Goal: Transaction & Acquisition: Purchase product/service

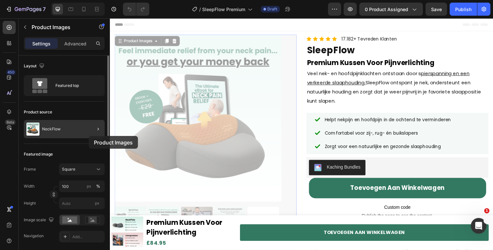
click at [88, 134] on div at bounding box center [95, 129] width 18 height 18
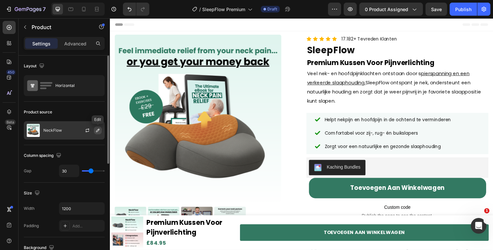
click at [99, 131] on icon "button" at bounding box center [97, 130] width 5 height 5
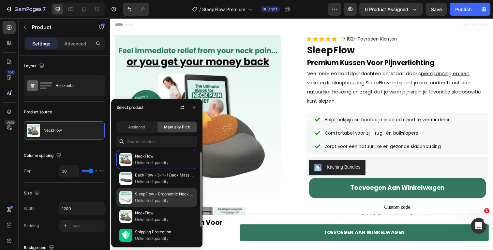
scroll to position [22, 0]
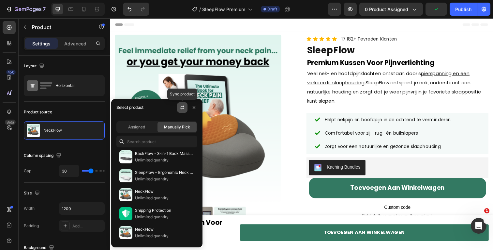
click at [182, 110] on button "button" at bounding box center [182, 107] width 10 height 10
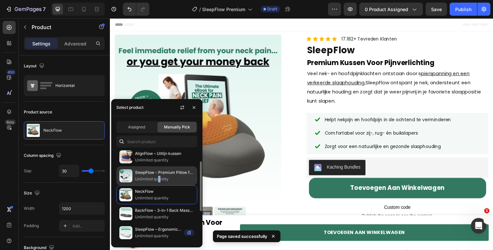
click at [159, 176] on p "Unlimited quantity" at bounding box center [164, 179] width 59 height 7
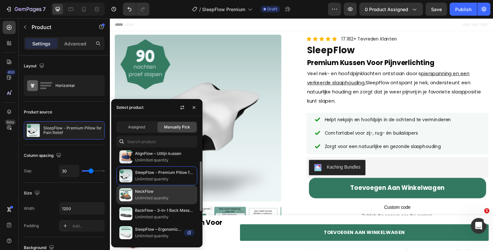
click at [155, 193] on p "NeckFlow" at bounding box center [164, 191] width 59 height 7
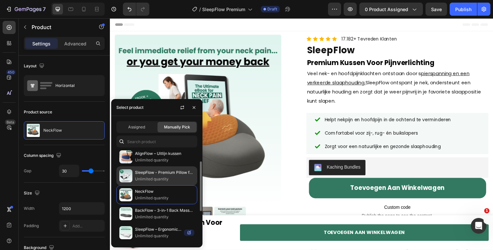
click at [147, 173] on p "SleepFlow - Premium Pillow for Pain Relief" at bounding box center [164, 172] width 59 height 7
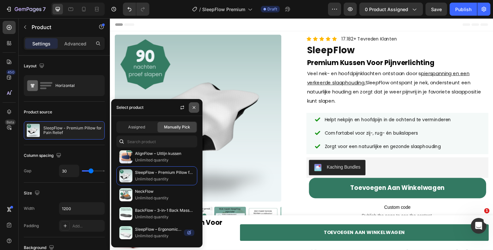
click at [198, 104] on button "button" at bounding box center [194, 107] width 10 height 10
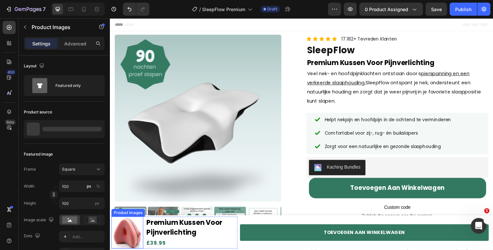
click at [130, 236] on img at bounding box center [127, 237] width 33 height 33
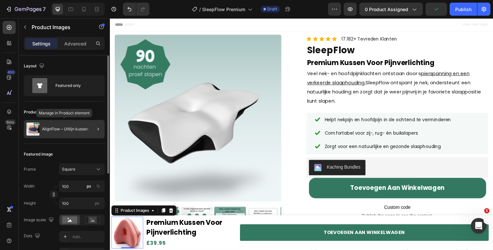
click at [80, 130] on p "AlignFlow – Uitlijn kussen" at bounding box center [65, 129] width 46 height 5
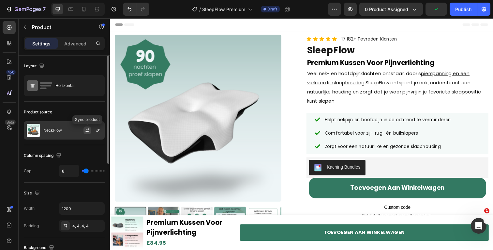
click at [90, 129] on icon "button" at bounding box center [87, 130] width 5 height 5
click at [95, 129] on icon "button" at bounding box center [97, 130] width 5 height 5
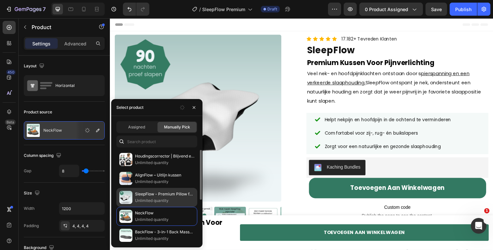
click at [168, 195] on p "SleepFlow - Premium Pillow for Pain Relief" at bounding box center [164, 194] width 59 height 7
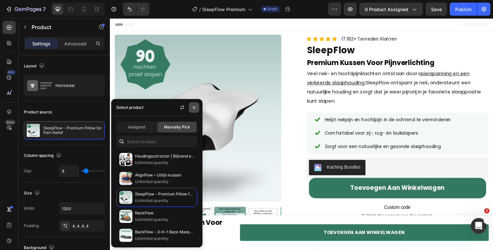
click at [192, 108] on icon "button" at bounding box center [193, 107] width 5 height 5
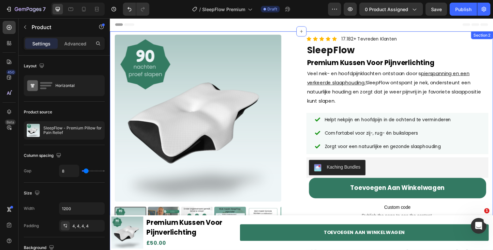
click at [380, 34] on div "Product Images "Als dokter wil ik alleen het allerbeste voor mijn patiënten – d…" at bounding box center [305, 185] width 391 height 307
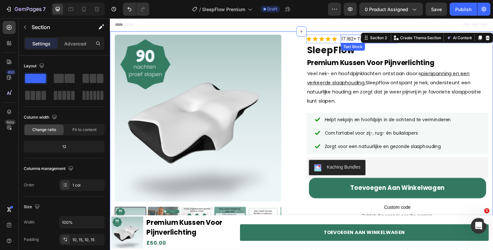
click at [347, 40] on span "17.182+ Tevreden Klanten" at bounding box center [374, 39] width 57 height 7
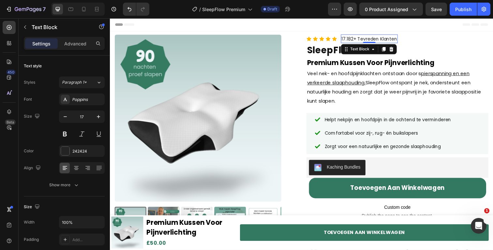
click at [348, 40] on span "17.182+ Tevreden Klanten" at bounding box center [374, 39] width 57 height 7
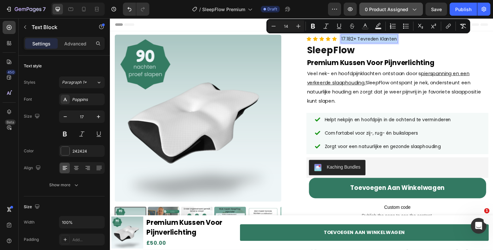
copy span "17.182+ Tevreden Klanten"
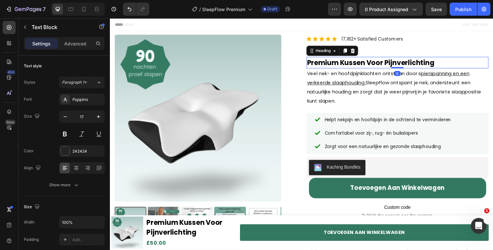
click at [339, 63] on strong "Premium Kussen Voor Pijnverlichting" at bounding box center [376, 63] width 130 height 9
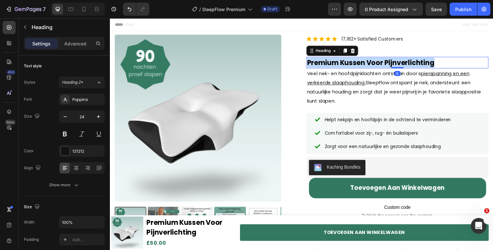
click at [339, 63] on strong "Premium Kussen Voor Pijnverlichting" at bounding box center [376, 63] width 130 height 9
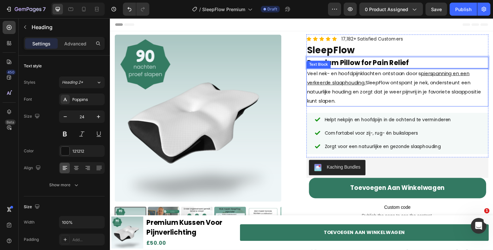
click at [354, 95] on span "Veel nek- en hoofdpijnklachten ontstaan door s pierspanning en een verkeerde sl…" at bounding box center [400, 88] width 178 height 35
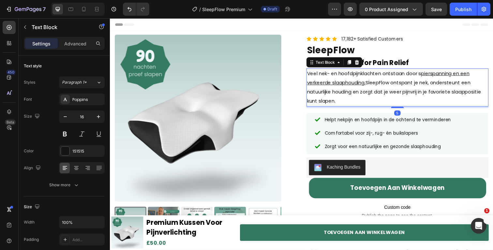
click at [354, 95] on span "Veel nek- en hoofdpijnklachten ontstaan door s pierspanning en een verkeerde sl…" at bounding box center [400, 88] width 178 height 35
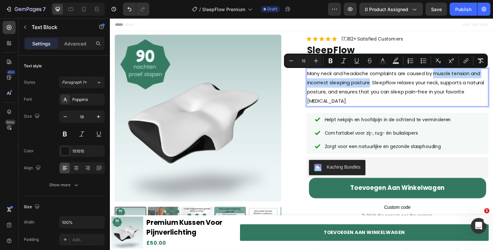
drag, startPoint x: 441, startPoint y: 75, endPoint x: 373, endPoint y: 86, distance: 68.7
click at [373, 86] on span "Many neck and headache complaints are caused by muscle tension and incorrect sl…" at bounding box center [401, 88] width 181 height 35
drag, startPoint x: 357, startPoint y: 63, endPoint x: 265, endPoint y: 52, distance: 92.6
click at [357, 63] on icon "Editor contextual toolbar" at bounding box center [357, 60] width 7 height 7
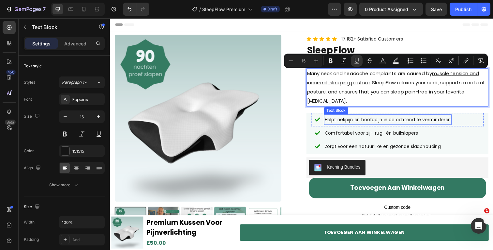
click at [387, 124] on span "Helpt nekpijn en hoofdpijn in de ochtend te verminderen" at bounding box center [393, 121] width 129 height 7
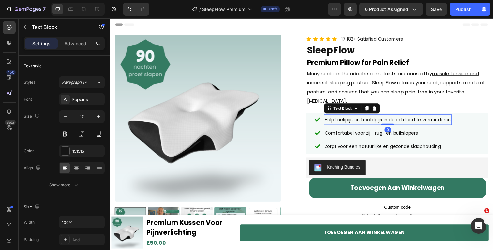
click at [387, 123] on span "Helpt nekpijn en hoofdpijn in de ochtend te verminderen" at bounding box center [393, 121] width 129 height 7
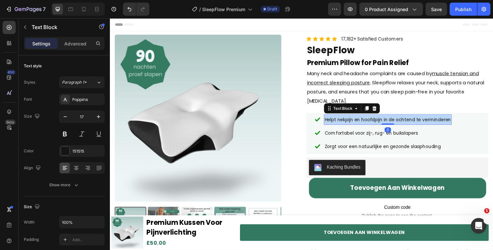
click at [387, 123] on span "Helpt nekpijn en hoofdpijn in de ochtend te verminderen" at bounding box center [393, 121] width 129 height 7
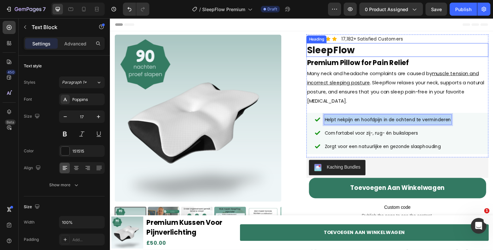
copy span "Helpt nekpijn en hoofdpijn in de ochtend te verminderen"
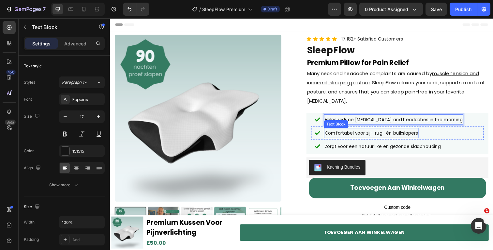
click at [343, 132] on p "Comfortabel voor zij-, rug- én buikslapers" at bounding box center [376, 135] width 95 height 9
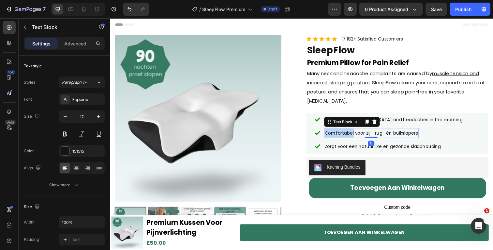
click at [343, 132] on p "Comfortabel voor zij-, rug- én buikslapers" at bounding box center [376, 135] width 95 height 9
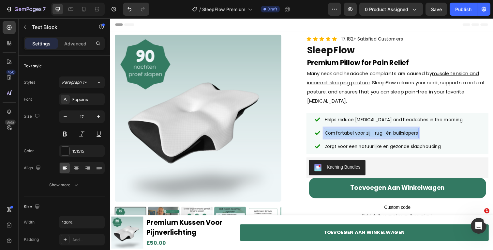
copy span "Comfortabel voor zij-, rug- én buikslapers"
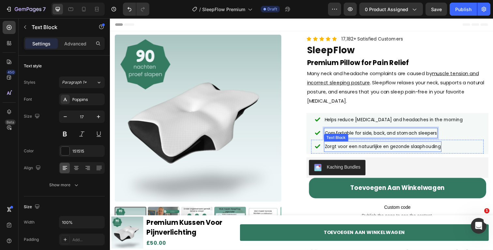
click at [361, 148] on span "Zorgt voor een natuurlijke en gezonde slaaphouding" at bounding box center [388, 149] width 119 height 7
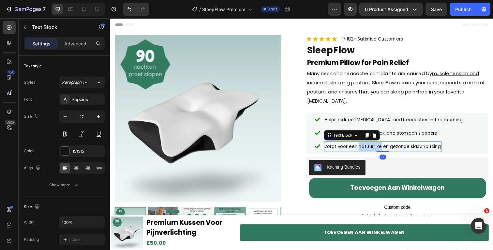
click at [361, 148] on span "Zorgt voor een natuurlijke en gezonde slaaphouding" at bounding box center [388, 149] width 119 height 7
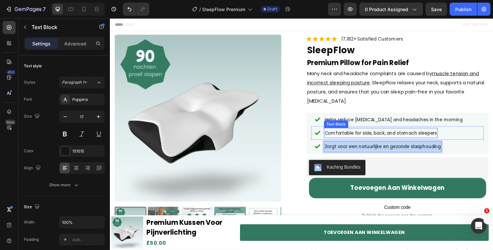
copy span "Zorgt voor een natuurlijke en gezonde slaaphouding"
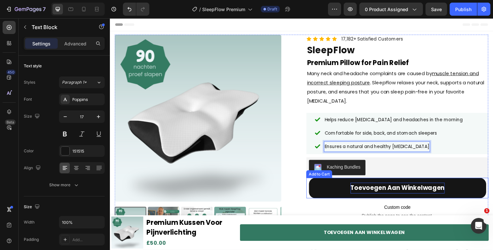
click at [390, 191] on div "Toevoegen aan winkelwagen" at bounding box center [404, 191] width 96 height 11
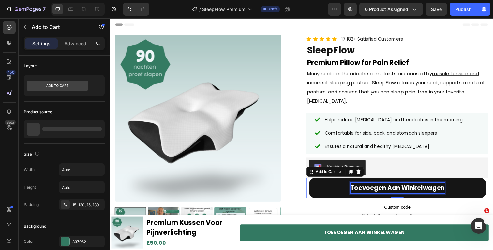
click at [390, 191] on p "Toevoegen aan winkelwagen" at bounding box center [404, 191] width 96 height 11
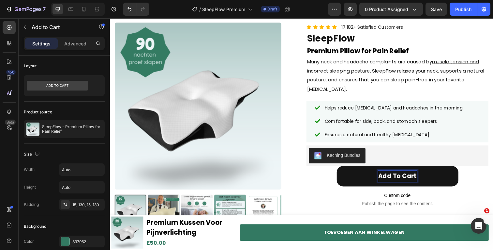
scroll to position [13, 0]
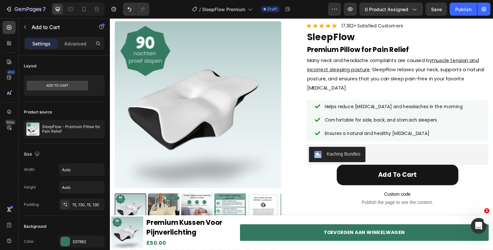
click at [350, 180] on button "Add to cart" at bounding box center [404, 178] width 124 height 21
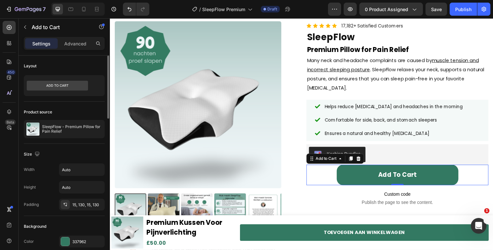
scroll to position [54, 0]
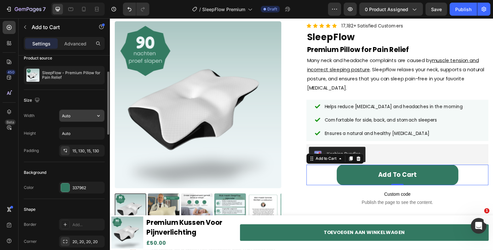
click at [74, 121] on div "Auto" at bounding box center [82, 115] width 46 height 12
click at [84, 116] on input "Auto" at bounding box center [81, 116] width 45 height 12
click at [95, 115] on icon "button" at bounding box center [98, 115] width 7 height 7
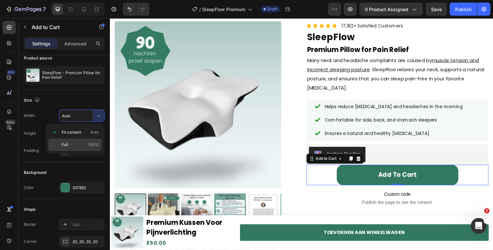
click at [78, 143] on p "Full 100%" at bounding box center [80, 145] width 37 height 6
type input "100%"
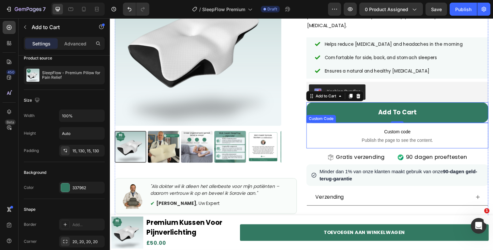
scroll to position [15, 0]
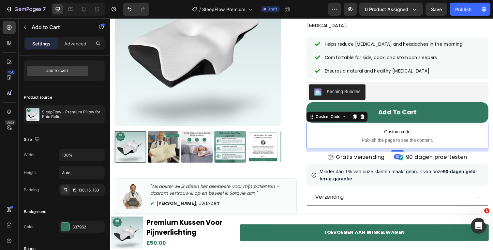
click at [363, 138] on span "Custom code" at bounding box center [404, 134] width 186 height 8
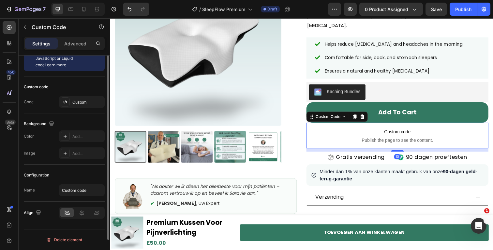
scroll to position [0, 0]
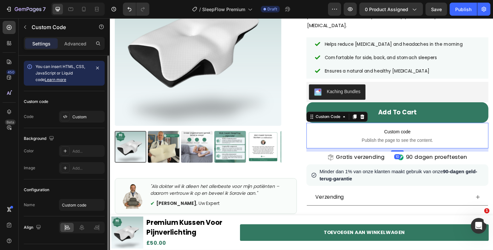
click at [363, 138] on span "Custom code" at bounding box center [404, 134] width 186 height 8
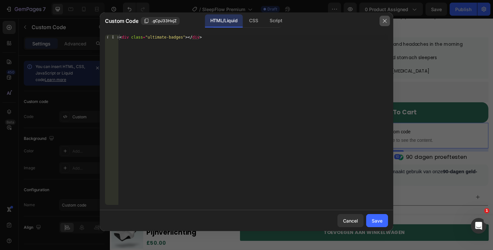
click at [382, 19] on icon "button" at bounding box center [384, 20] width 5 height 5
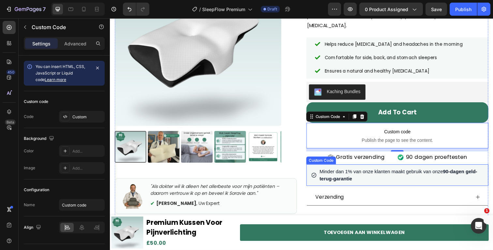
click at [350, 174] on span "Minder dan 1% van onze klanten maakt gebruik van onze 90-dagen geld-terug-garan…" at bounding box center [407, 178] width 167 height 14
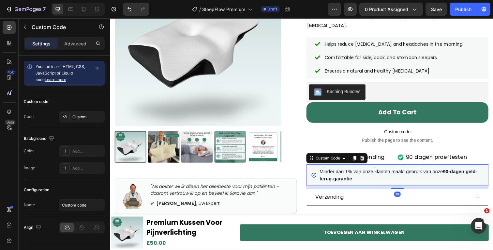
click at [350, 174] on span "Minder dan 1% van onze klanten maakt gebruik van onze 90-dagen geld-terug-garan…" at bounding box center [407, 178] width 167 height 14
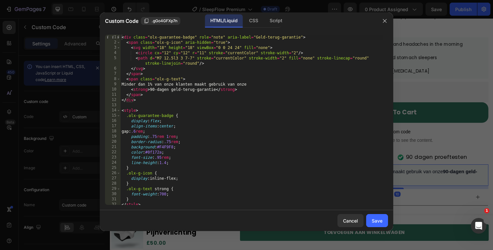
click at [241, 106] on div "< div class = "olx-guarantee-badge" role = "note" aria-label = "Geld-terug-gara…" at bounding box center [251, 125] width 263 height 180
type textarea "</style>"
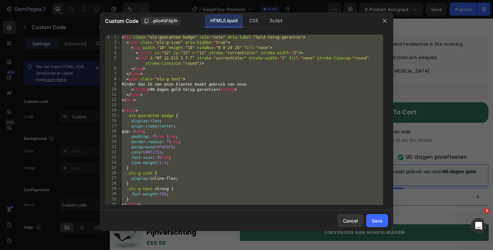
paste textarea
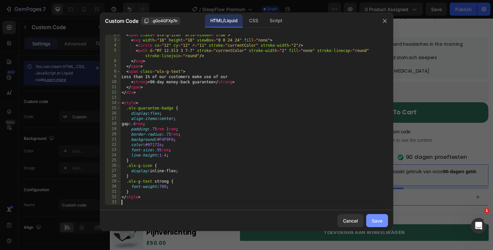
click at [371, 222] on button "Save" at bounding box center [377, 220] width 22 height 13
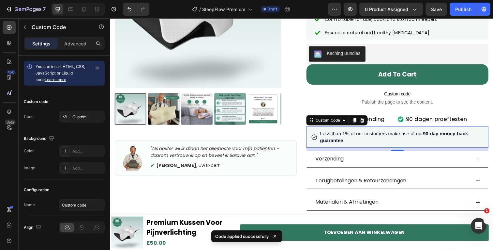
scroll to position [116, 0]
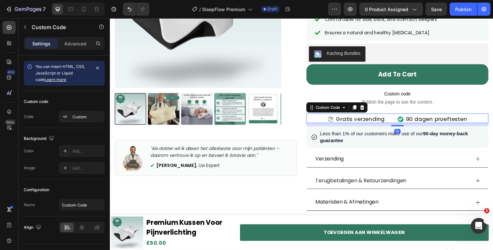
click at [423, 121] on span "90 dagen proeftesten" at bounding box center [443, 121] width 63 height 8
click at [368, 111] on icon at bounding box center [367, 109] width 5 height 5
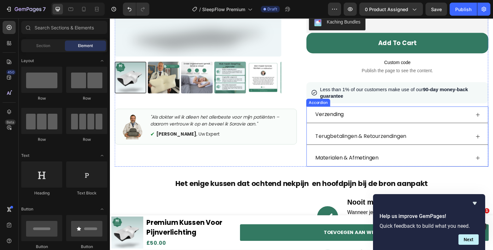
scroll to position [149, 0]
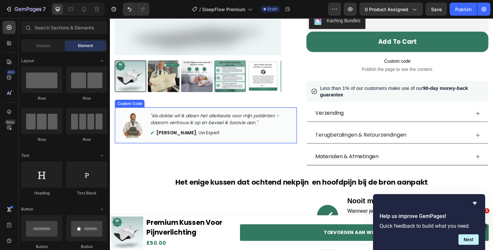
click at [204, 121] on p ""Als dokter wil ik alleen het allerbeste voor mijn patiënten – daarom vertrouw …" at bounding box center [223, 122] width 145 height 14
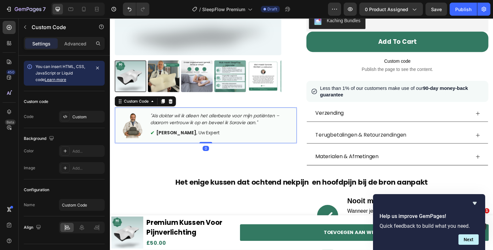
click at [204, 121] on p ""Als dokter wil ik alleen het allerbeste voor mijn patiënten – daarom vertrouw …" at bounding box center [223, 122] width 145 height 14
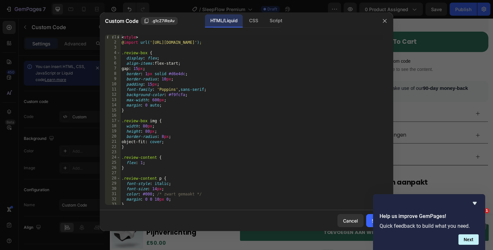
click at [207, 122] on div "< style > @ import url( '[URL][DOMAIN_NAME]' ) ; .review-box { display : flex ;…" at bounding box center [251, 125] width 263 height 180
type textarea "</div>"
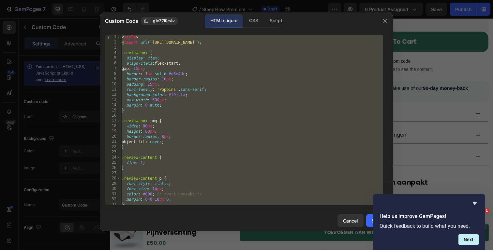
click at [423, 73] on div at bounding box center [246, 125] width 493 height 250
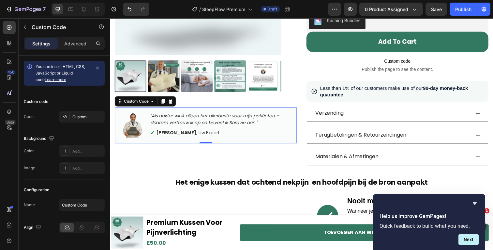
click at [246, 122] on p ""Als dokter wil ik alleen het allerbeste voor mijn patiënten – daarom vertrouw …" at bounding box center [223, 122] width 145 height 14
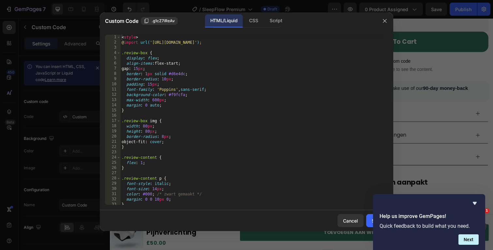
click at [259, 128] on div "< style > @ import url( '[URL][DOMAIN_NAME]' ) ; .review-box { display : flex ;…" at bounding box center [251, 125] width 263 height 180
type textarea "</div>"
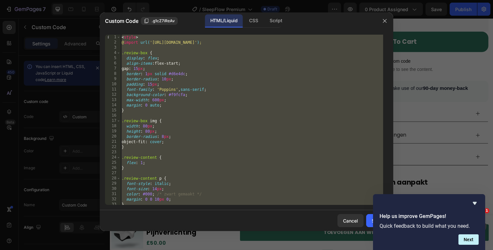
paste textarea
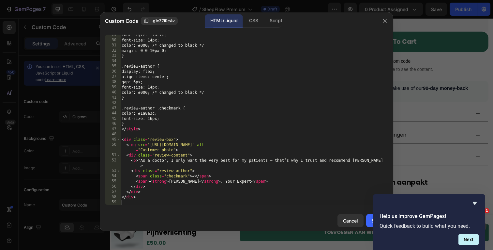
scroll to position [148, 0]
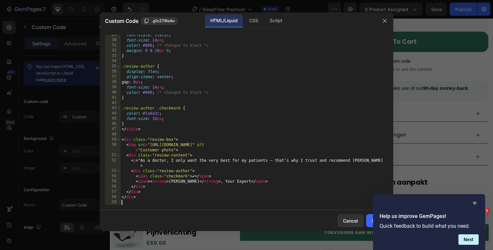
click at [473, 200] on icon "Hide survey" at bounding box center [475, 203] width 8 height 8
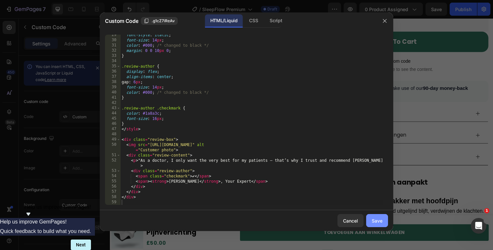
click at [376, 220] on div "Save" at bounding box center [377, 220] width 11 height 7
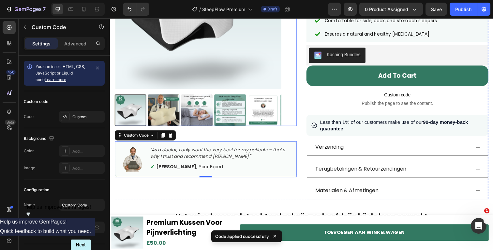
scroll to position [132, 0]
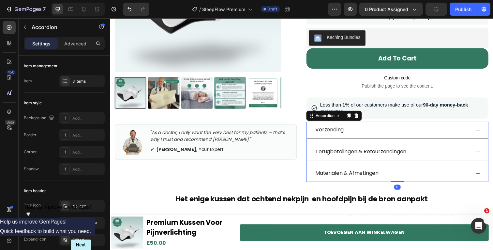
click at [344, 132] on span "Verzending" at bounding box center [334, 132] width 29 height 8
click at [343, 132] on span "Verzending" at bounding box center [334, 132] width 29 height 8
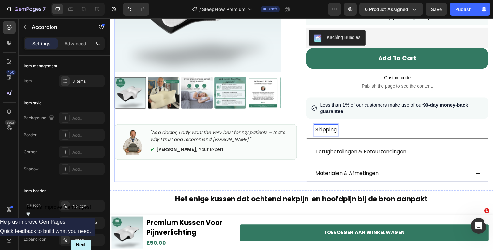
click at [458, 128] on div "Shipping" at bounding box center [403, 132] width 185 height 17
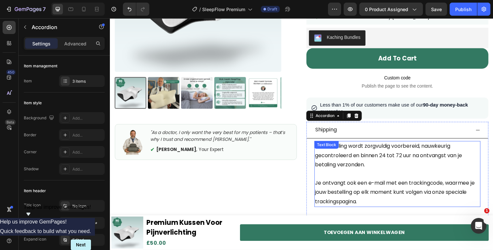
click at [399, 157] on p "Je bestelling wordt zorgvuldig voorbereid, nauwkeurig gecontroleerd en binnen 2…" at bounding box center [403, 158] width 168 height 28
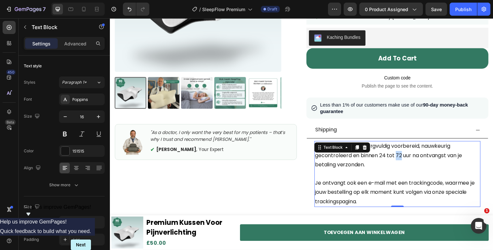
click at [399, 157] on p "Je bestelling wordt zorgvuldig voorbereid, nauwkeurig gecontroleerd en binnen 2…" at bounding box center [403, 158] width 168 height 28
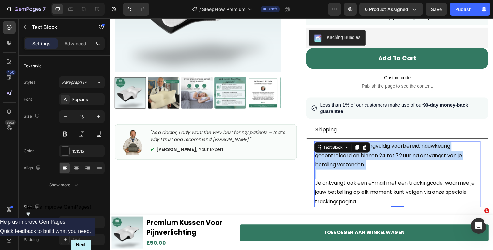
click at [399, 157] on p "Je bestelling wordt zorgvuldig voorbereid, nauwkeurig gecontroleerd en binnen 2…" at bounding box center [403, 158] width 168 height 28
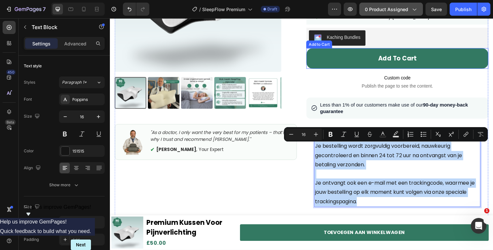
copy div "Je bestelling wordt zorgvuldig voorbereid, nauwkeurig gecontroleerd en binnen 2…"
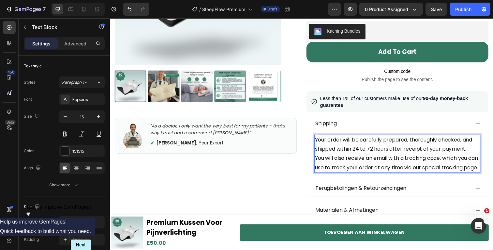
scroll to position [186, 0]
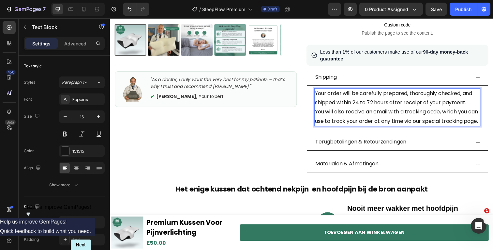
click at [475, 106] on p "Your order will be carefully prepared, thoroughly checked, and shipped within 2…" at bounding box center [403, 109] width 168 height 38
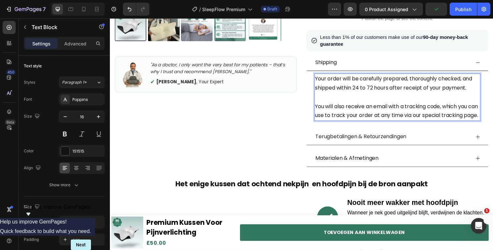
scroll to position [247, 0]
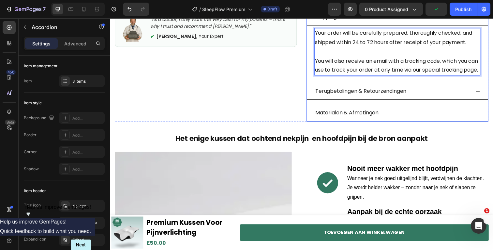
click at [394, 96] on span "Terugbetalingen & Retourzendingen" at bounding box center [366, 93] width 93 height 8
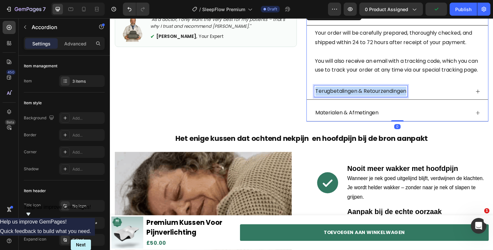
click at [394, 96] on span "Terugbetalingen & Retourzendingen" at bounding box center [366, 93] width 93 height 8
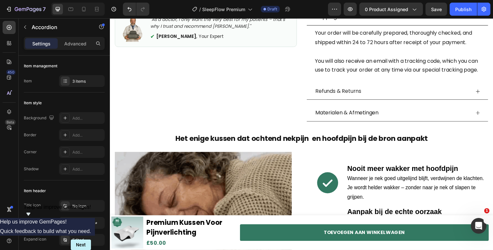
click at [388, 99] on div "Refunds & Returns" at bounding box center [398, 92] width 159 height 11
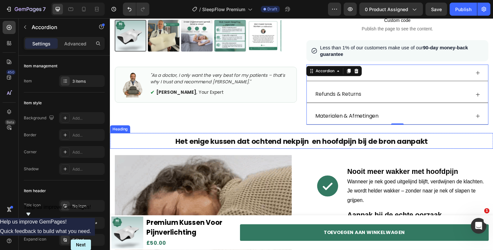
scroll to position [190, 0]
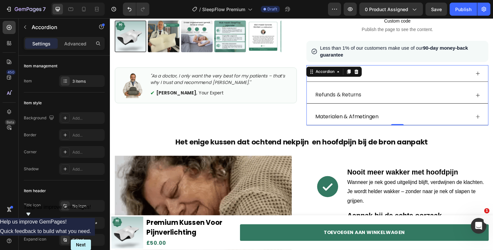
click at [450, 93] on div "Refunds & Returns" at bounding box center [398, 96] width 159 height 11
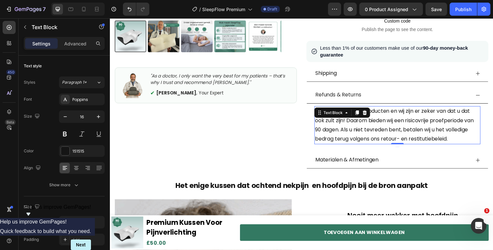
click at [389, 121] on p "Wij zijn dol op onze producten en wij zijn er zeker van dat u dat ook zult zijn…" at bounding box center [403, 128] width 168 height 38
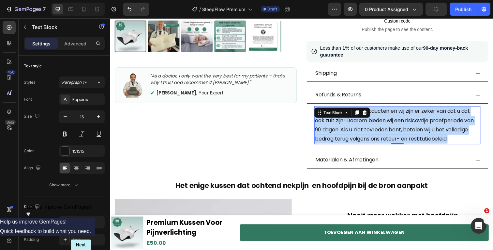
click at [389, 121] on p "Wij zijn dol op onze producten en wij zijn er zeker van dat u dat ook zult zijn…" at bounding box center [403, 128] width 168 height 38
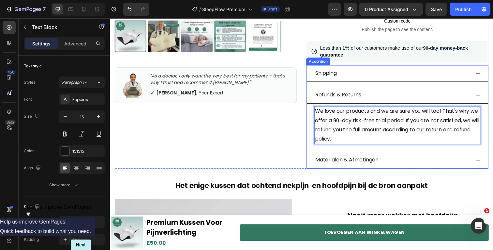
click at [380, 164] on p "Materialen & Afmetingen" at bounding box center [352, 162] width 65 height 9
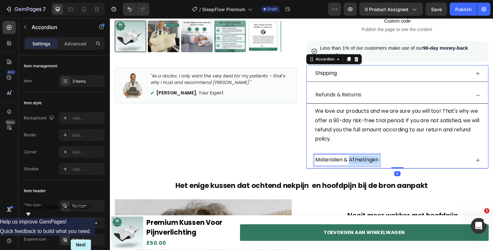
click at [370, 164] on p "Materialen & Afmetingen" at bounding box center [352, 162] width 65 height 9
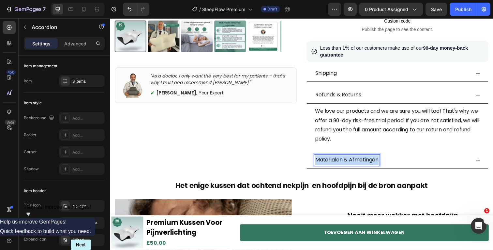
click at [370, 164] on p "Materialen & Afmetingen" at bounding box center [352, 162] width 65 height 9
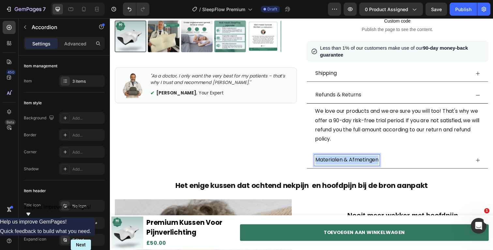
copy p "Materialen & Afmetingen"
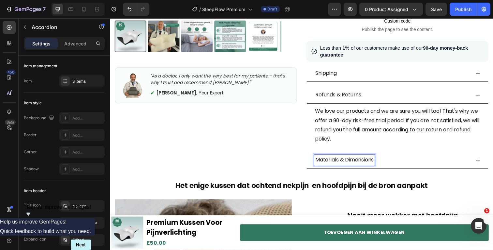
click at [410, 161] on div "Materials & Dimensions" at bounding box center [398, 162] width 159 height 11
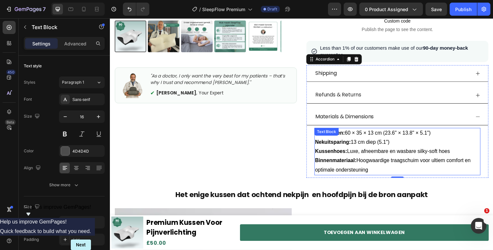
click at [360, 160] on p "Binnenmateriaal: Hoogwaardige traagschuim voor ultiem comfort en optimale onder…" at bounding box center [403, 168] width 168 height 19
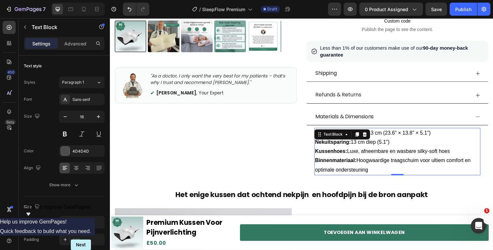
click at [360, 160] on p "Binnenmateriaal: Hoogwaardige traagschuim voor ultiem comfort en optimale onder…" at bounding box center [403, 168] width 168 height 19
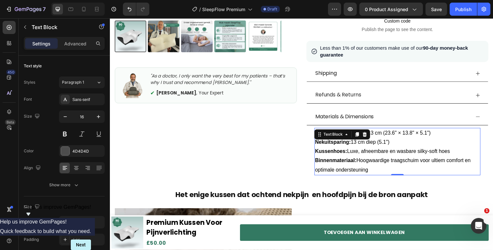
click at [360, 160] on p "Binnenmateriaal: Hoogwaardige traagschuim voor ultiem comfort en optimale onder…" at bounding box center [403, 168] width 168 height 19
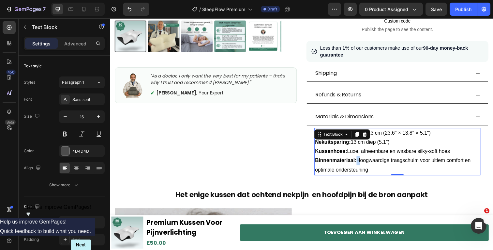
click at [360, 160] on p "Binnenmateriaal: Hoogwaardige traagschuim voor ultiem comfort en optimale onder…" at bounding box center [403, 168] width 168 height 19
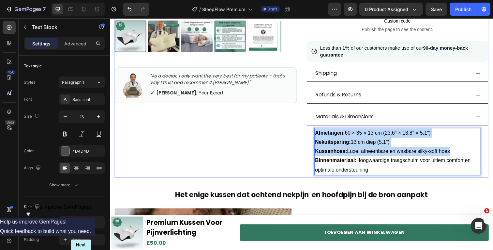
copy div "Afmetingen: 60 × 35 × 13 cm (23.6" × 13.8" × 5.1") Nekuitsparing: 13 cm diep (5…"
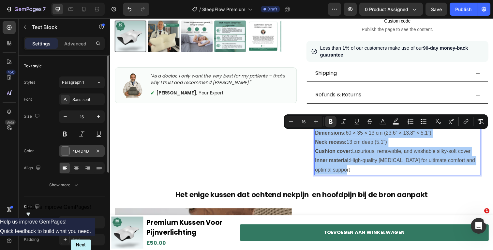
drag, startPoint x: 66, startPoint y: 152, endPoint x: 70, endPoint y: 156, distance: 5.8
click at [66, 152] on div at bounding box center [65, 150] width 8 height 8
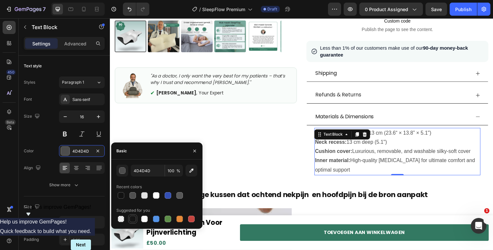
click at [130, 218] on div at bounding box center [133, 218] width 7 height 7
type input "151515"
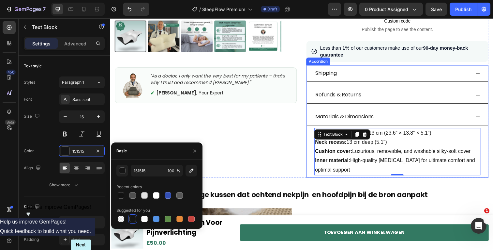
click at [387, 99] on div "Refunds & Returns" at bounding box center [398, 96] width 159 height 11
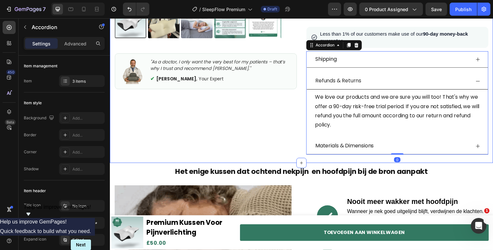
scroll to position [205, 0]
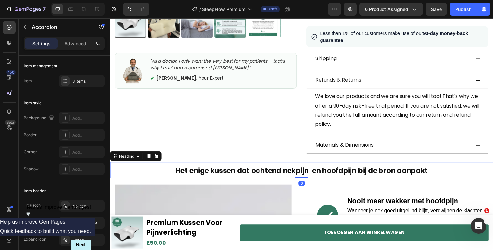
click at [290, 171] on strong "Het enige kussen dat ochtend nekpijn en hoofdpijn bij de bron aanpakt" at bounding box center [306, 174] width 258 height 10
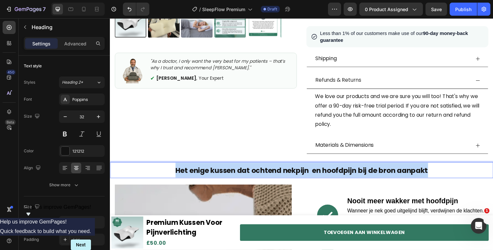
click at [290, 171] on strong "Het enige kussen dat ochtend nekpijn en hoofdpijn bij de bron aanpakt" at bounding box center [306, 174] width 258 height 10
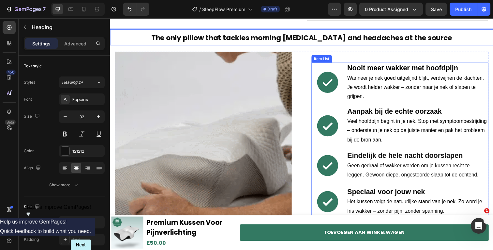
scroll to position [342, 0]
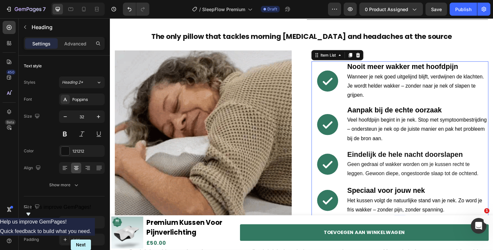
click at [379, 74] on p "Nooit meer wakker met hoofdpijn Wanneer je nek goed uitgelijnd blijft, verdwijn…" at bounding box center [423, 82] width 143 height 38
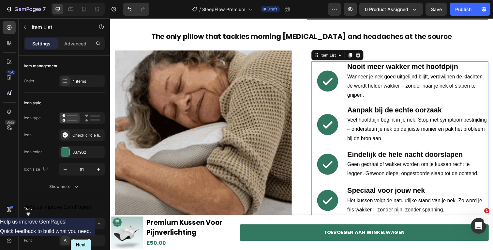
click at [379, 74] on p "Nooit meer wakker met hoofdpijn Wanneer je nek goed uitgelijnd blijft, verdwijn…" at bounding box center [423, 82] width 143 height 38
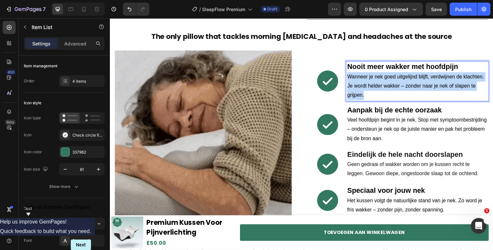
click at [379, 74] on p "Nooit meer wakker met hoofdpijn Wanneer je nek goed uitgelijnd blijft, verdwijn…" at bounding box center [423, 82] width 143 height 38
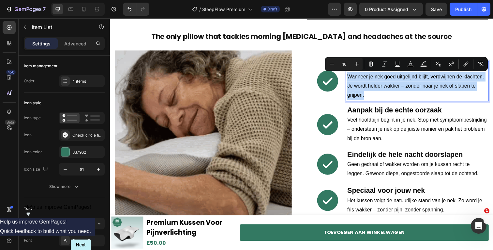
type input "22"
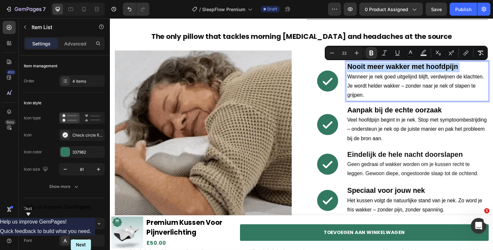
click at [375, 82] on p "Nooit meer wakker met hoofdpijn Wanneer je nek goed uitgelijnd blijft, verdwijn…" at bounding box center [423, 82] width 143 height 38
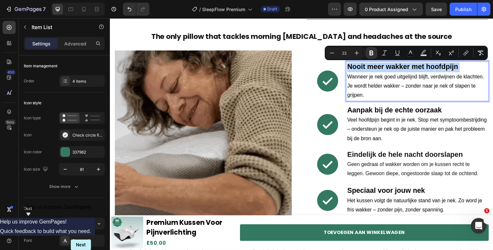
type input "16"
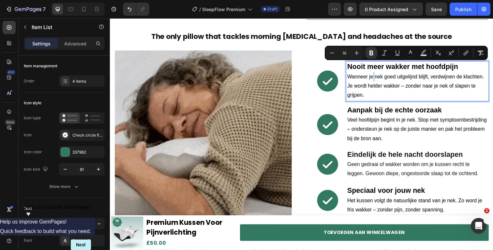
click at [375, 82] on p "Nooit meer wakker met hoofdpijn Wanneer je nek goed uitgelijnd blijft, verdwijn…" at bounding box center [423, 82] width 143 height 38
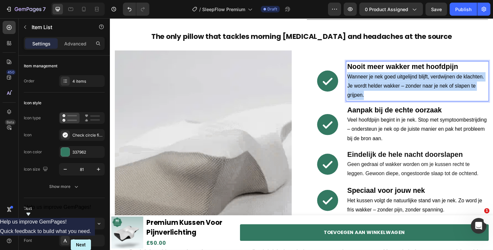
click at [375, 82] on p "Nooit meer wakker met hoofdpijn Wanneer je nek goed uitgelijnd blijft, verdwijn…" at bounding box center [423, 82] width 143 height 38
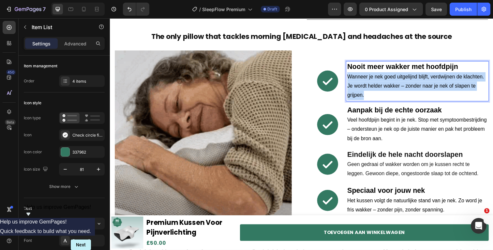
copy span "Wanneer je nek goed uitgelijnd blijft, verdwijnen de klachten. Je wordt helder …"
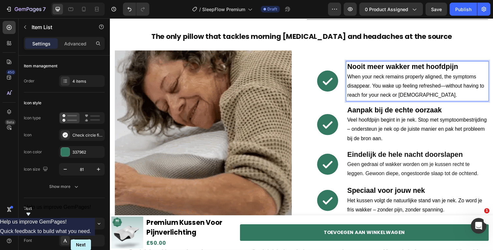
click at [375, 66] on strong "Nooit meer wakker met hoofdpijn" at bounding box center [408, 68] width 113 height 8
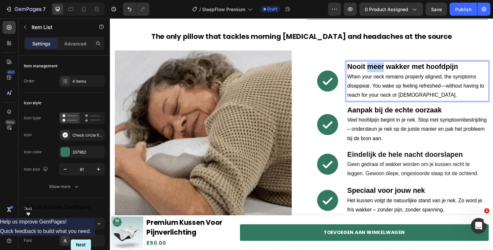
click at [375, 66] on strong "Nooit meer wakker met hoofdpijn" at bounding box center [408, 68] width 113 height 8
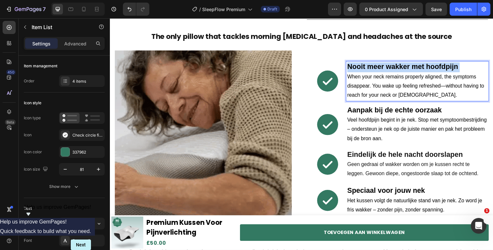
click at [375, 66] on strong "Nooit meer wakker met hoofdpijn" at bounding box center [408, 68] width 113 height 8
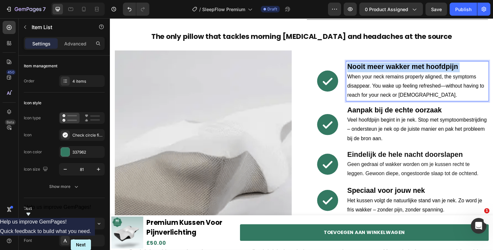
copy strong "Nooit meer wakker met hoofdpijn"
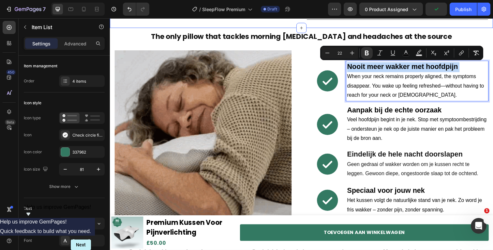
scroll to position [341, 0]
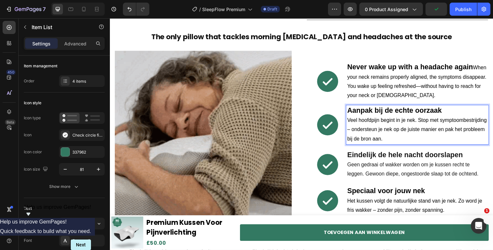
click at [377, 112] on strong "Aanpak bij de echte oorzaak" at bounding box center [400, 112] width 97 height 8
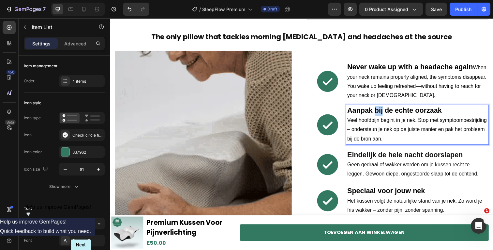
click at [377, 112] on strong "Aanpak bij de echte oorzaak" at bounding box center [400, 112] width 97 height 8
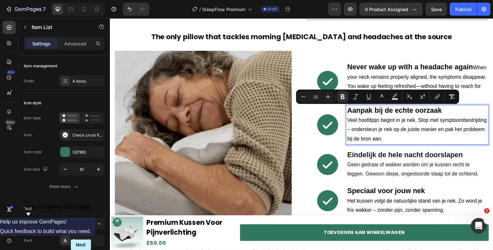
click at [369, 78] on span "When your neck remains properly aligned, the symptoms disappear. You wake up fe…" at bounding box center [423, 83] width 142 height 34
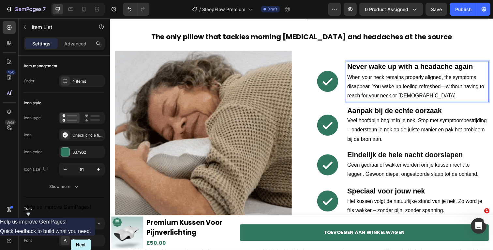
click at [376, 111] on strong "Aanpak bij de echte oorzaak" at bounding box center [400, 113] width 97 height 8
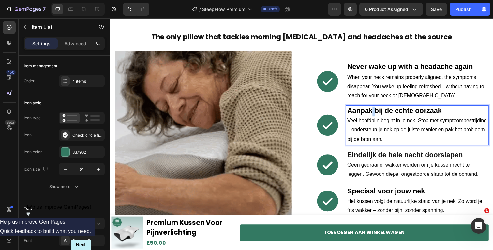
click at [376, 111] on strong "Aanpak bij de echte oorzaak" at bounding box center [400, 113] width 97 height 8
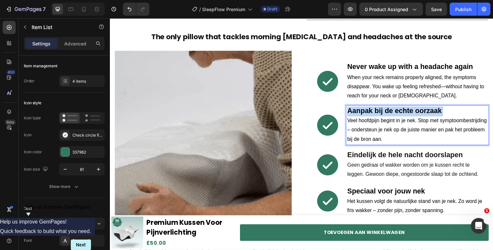
click at [376, 111] on strong "Aanpak bij de echte oorzaak" at bounding box center [400, 113] width 97 height 8
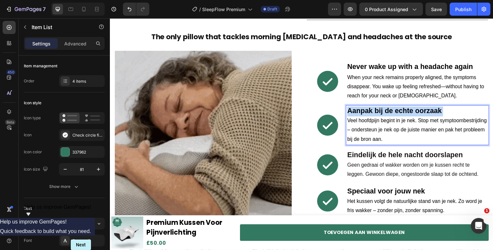
copy strong "Aanpak bij de echte oorzaak"
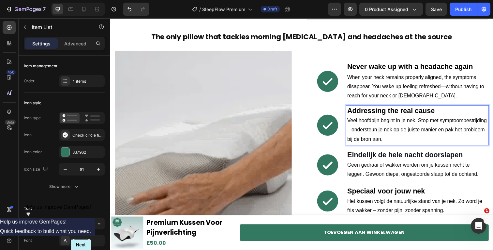
click at [391, 133] on span "Veel hoofdpijn begint in je nek. Stop met symptoombestrijding – ondersteun je n…" at bounding box center [423, 132] width 143 height 24
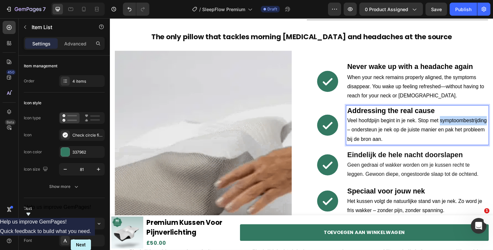
click at [391, 133] on span "Veel hoofdpijn begint in je nek. Stop met symptoombestrijding – ondersteun je n…" at bounding box center [423, 132] width 143 height 24
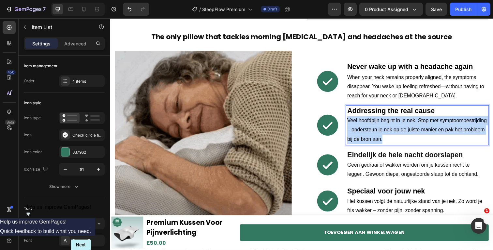
click at [391, 133] on span "Veel hoofdpijn begint in je nek. Stop met symptoombestrijding – ondersteun je n…" at bounding box center [423, 132] width 143 height 24
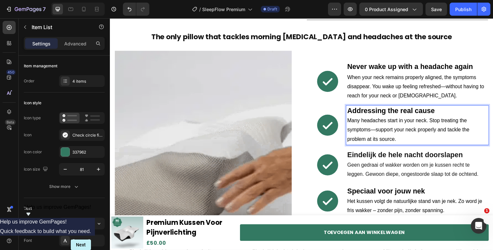
click at [377, 159] on strong "Eindelijk de hele nacht doorslapen" at bounding box center [411, 158] width 118 height 8
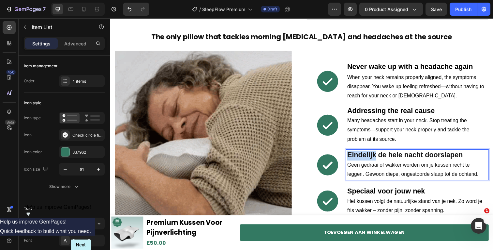
click at [377, 159] on strong "Eindelijk de hele nacht doorslapen" at bounding box center [411, 158] width 118 height 8
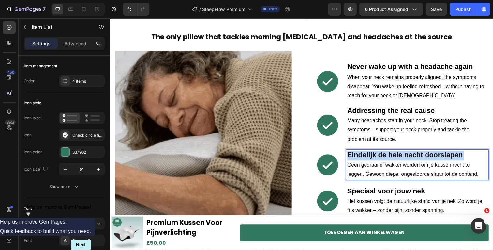
click at [377, 159] on strong "Eindelijk de hele nacht doorslapen" at bounding box center [411, 158] width 118 height 8
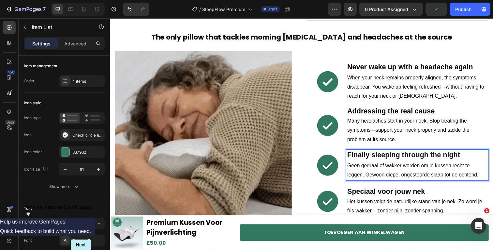
click at [413, 169] on span "Geen gedraai of wakker worden om je kussen recht te leggen. Gewoon diepe, onges…" at bounding box center [419, 173] width 134 height 15
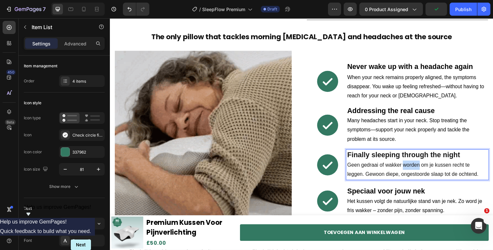
click at [413, 169] on span "Geen gedraai of wakker worden om je kussen recht te leggen. Gewoon diepe, onges…" at bounding box center [419, 172] width 134 height 15
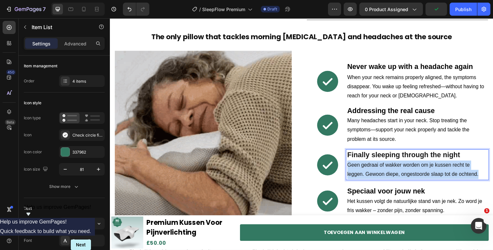
click at [413, 169] on span "Geen gedraai of wakker worden om je kussen recht te leggen. Gewoon diepe, onges…" at bounding box center [419, 172] width 134 height 15
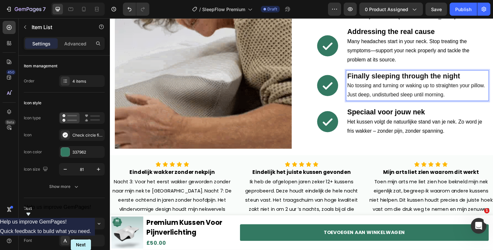
scroll to position [436, 0]
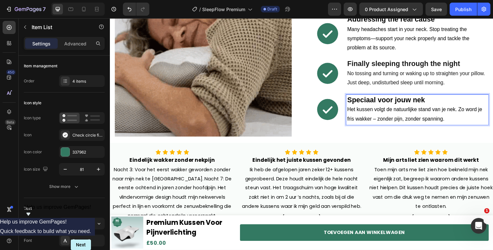
click at [384, 98] on strong "Speciaal voor jouw nek" at bounding box center [391, 102] width 79 height 8
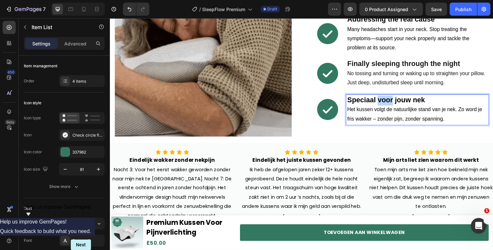
click at [384, 98] on strong "Speciaal voor jouw nek" at bounding box center [391, 102] width 79 height 8
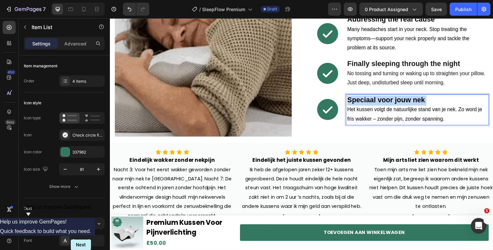
click at [384, 98] on strong "Speciaal voor jouw nek" at bounding box center [391, 102] width 79 height 8
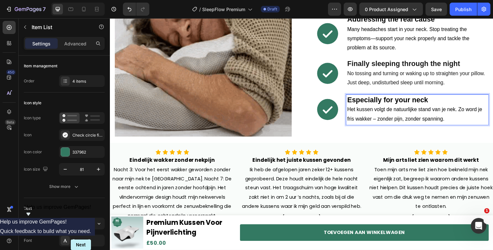
click at [357, 102] on strong "Especially for your neck" at bounding box center [393, 102] width 83 height 8
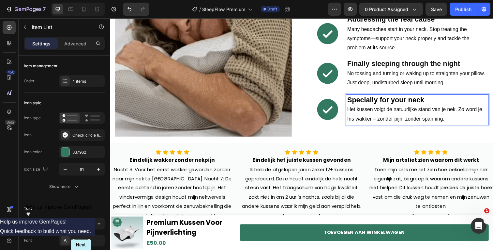
click at [370, 111] on span "Het kussen volgt de natuurlijke stand van je nek. Zo word je fris wakker – zond…" at bounding box center [421, 116] width 138 height 15
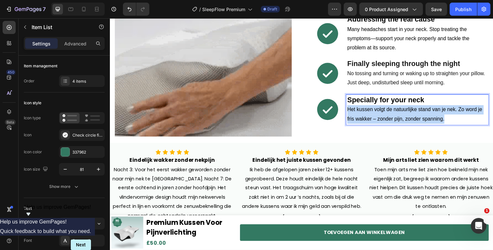
click at [370, 111] on span "Het kussen volgt de natuurlijke stand van je nek. Zo word je fris wakker – zond…" at bounding box center [421, 116] width 138 height 15
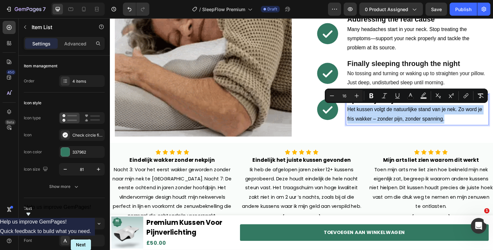
click at [363, 115] on p "Het kussen volgt de natuurlijke stand van je nek. Zo word je fris wakker – zond…" at bounding box center [423, 116] width 143 height 19
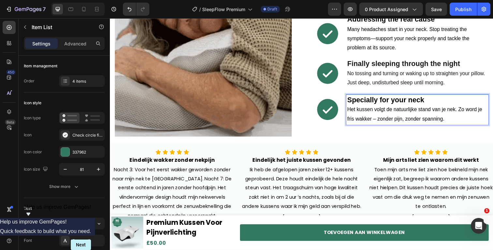
click at [352, 102] on strong "Specially for your neck" at bounding box center [391, 102] width 79 height 8
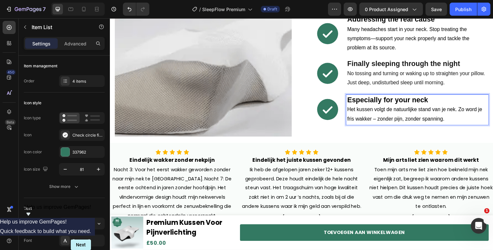
click at [360, 110] on span "Het kussen volgt de natuurlijke stand van je nek. Zo word je fris wakker – zond…" at bounding box center [421, 116] width 138 height 15
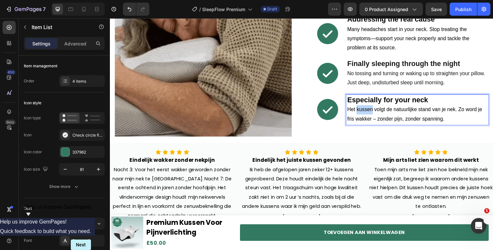
click at [360, 110] on span "Het kussen volgt de natuurlijke stand van je nek. Zo word je fris wakker – zond…" at bounding box center [421, 116] width 138 height 15
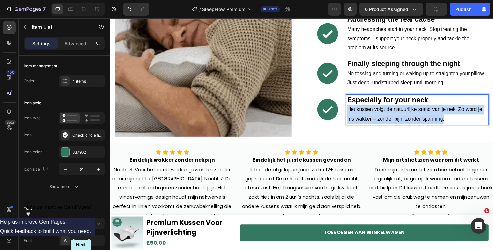
click at [360, 110] on span "Het kussen volgt de natuurlijke stand van je nek. Zo word je fris wakker – zond…" at bounding box center [421, 116] width 138 height 15
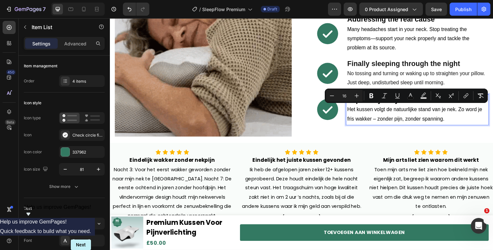
scroll to position [431, 0]
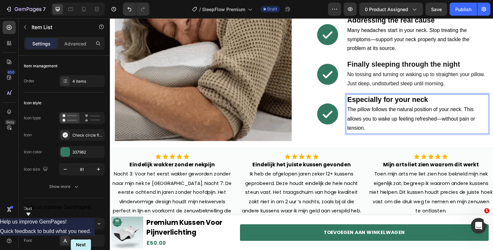
click at [357, 102] on strong "Especially for your neck" at bounding box center [393, 101] width 83 height 8
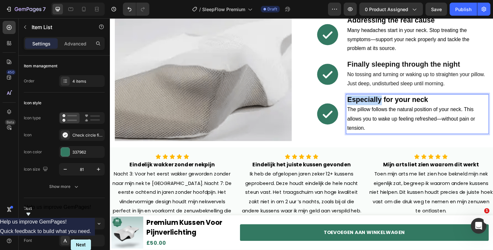
click at [357, 102] on strong "Especially for your neck" at bounding box center [393, 101] width 83 height 8
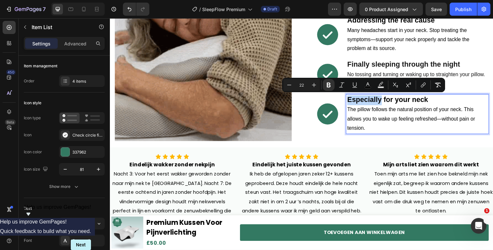
click at [357, 102] on strong "Especially for your neck" at bounding box center [393, 101] width 83 height 8
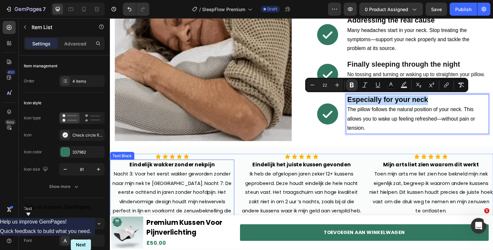
click at [192, 182] on span "Nacht 3: Voor het eerst wakker geworden zonder naar mijn nek te [GEOGRAPHIC_DAT…" at bounding box center [174, 201] width 122 height 54
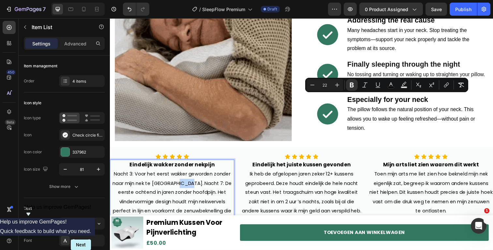
click at [192, 182] on span "Nacht 3: Voor het eerst wakker geworden zonder naar mijn nek te [GEOGRAPHIC_DAT…" at bounding box center [174, 201] width 122 height 54
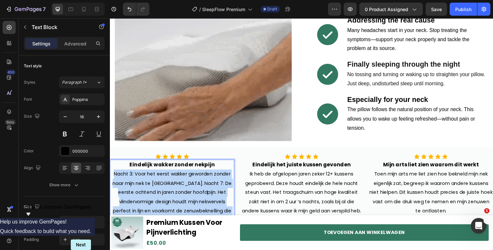
click at [192, 182] on span "Nacht 3: Voor het eerst wakker geworden zonder naar mijn nek te [GEOGRAPHIC_DAT…" at bounding box center [174, 201] width 122 height 54
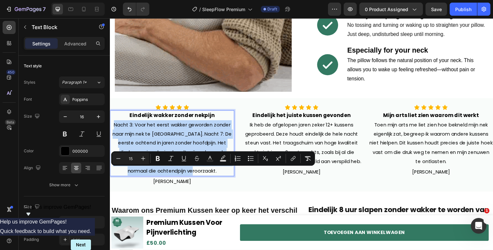
scroll to position [484, 0]
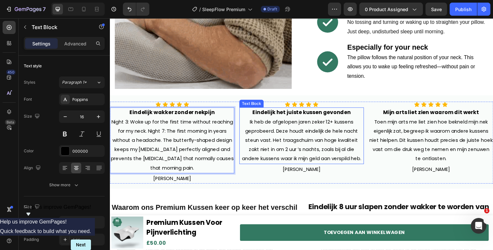
click at [286, 131] on span "Ik heb de afgelopen jaren zeker 12+ kussens geprobeerd. Deze houdt eindelijk de…" at bounding box center [306, 142] width 122 height 44
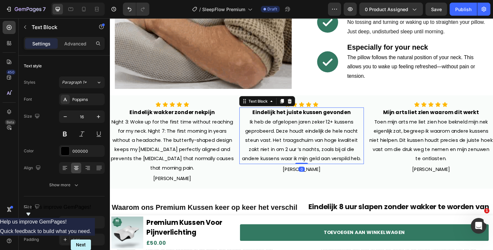
click at [286, 131] on span "Ik heb de afgelopen jaren zeker 12+ kussens geprobeerd. Deze houdt eindelijk de…" at bounding box center [306, 142] width 122 height 44
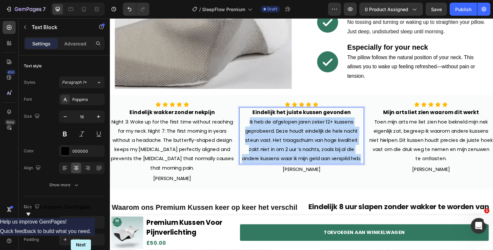
click at [285, 131] on span "Ik heb de afgelopen jaren zeker 12+ kussens geprobeerd. Deze houdt eindelijk de…" at bounding box center [306, 142] width 122 height 44
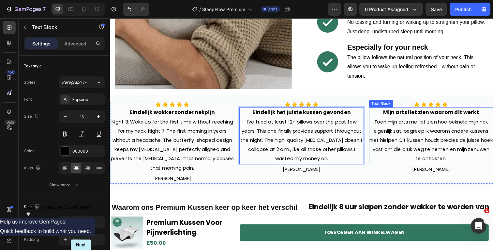
click at [409, 138] on span "Toen mijn arts me liet zien hoe bekneld mijn nek eigenlijk zat, begreep ik waar…" at bounding box center [438, 142] width 126 height 44
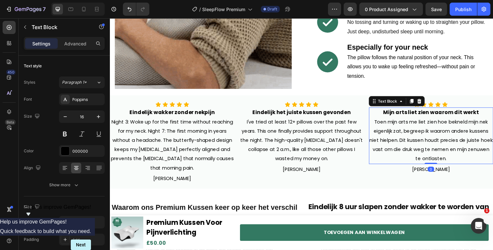
click at [409, 138] on span "Toen mijn arts me liet zien hoe bekneld mijn nek eigenlijk zat, begreep ik waar…" at bounding box center [438, 142] width 126 height 44
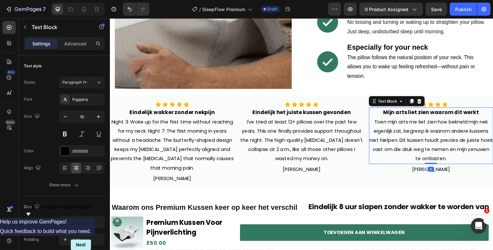
click at [409, 138] on span "Toen mijn arts me liet zien hoe bekneld mijn nek eigenlijk zat, begreep ik waar…" at bounding box center [438, 142] width 126 height 44
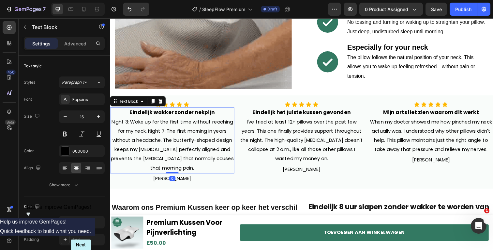
click at [172, 111] on strong "Eindelijk wakker zonder nekpijn" at bounding box center [173, 115] width 87 height 8
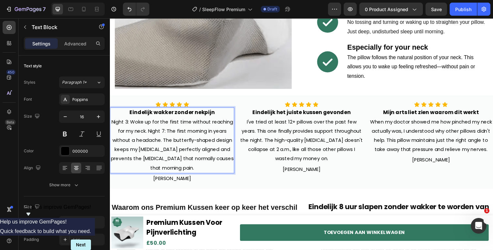
click at [172, 111] on strong "Eindelijk wakker zonder nekpijn" at bounding box center [173, 115] width 87 height 8
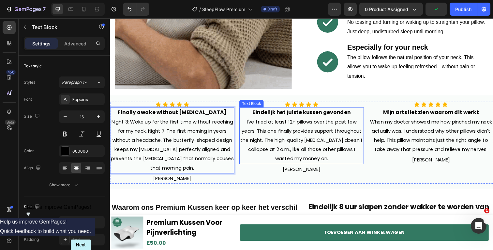
click at [299, 114] on strong "Eindelijk het juiste kussen gevonden" at bounding box center [305, 115] width 100 height 8
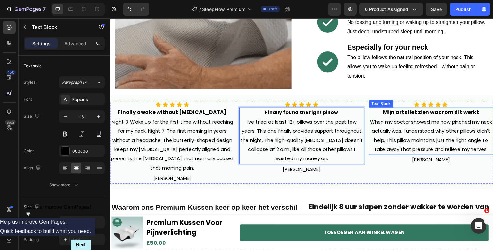
click at [429, 111] on strong "Mijn arts liet zien waarom dit werkt" at bounding box center [438, 115] width 98 height 8
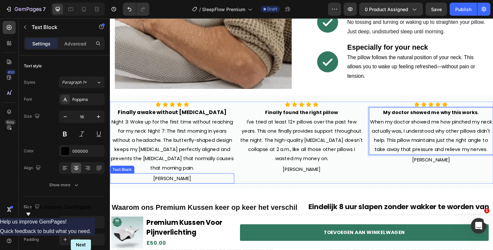
click at [184, 182] on span "[PERSON_NAME]" at bounding box center [173, 181] width 38 height 7
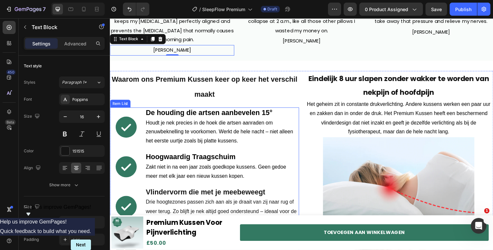
scroll to position [602, 0]
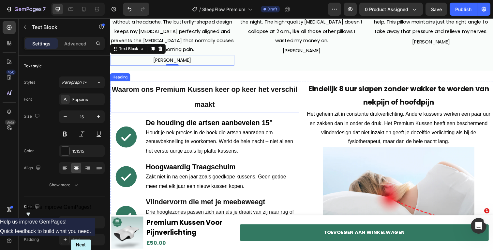
click at [223, 96] on h2 "Waarom ons Premium Kussen keer op keer het verschil maakt" at bounding box center [206, 98] width 193 height 32
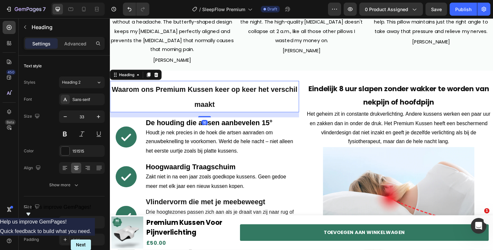
click at [223, 96] on h2 "Waarom ons Premium Kussen keer op keer het verschil maakt" at bounding box center [206, 98] width 193 height 32
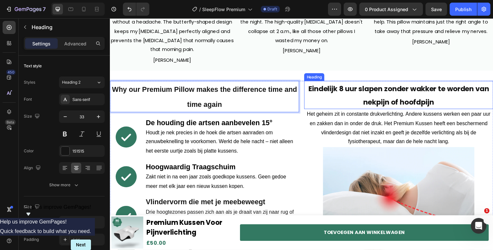
click at [368, 100] on strong "Eindelijk 8 uur slapen zonder wakker te worden van nekpijn of hoofdpijn" at bounding box center [405, 97] width 185 height 24
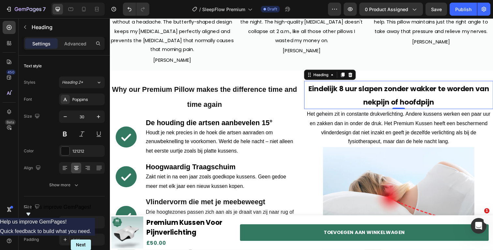
click at [377, 101] on strong "Eindelijk 8 uur slapen zonder wakker te worden van nekpijn of hoofdpijn" at bounding box center [405, 97] width 185 height 24
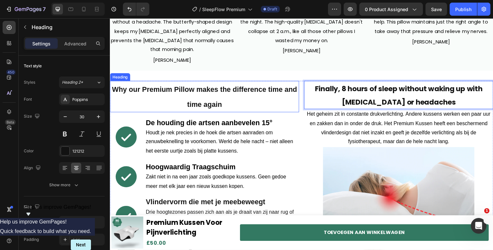
click at [206, 96] on p "⁠⁠⁠⁠⁠⁠⁠ Why our Premium Pillow makes the difference time and time again" at bounding box center [207, 98] width 192 height 31
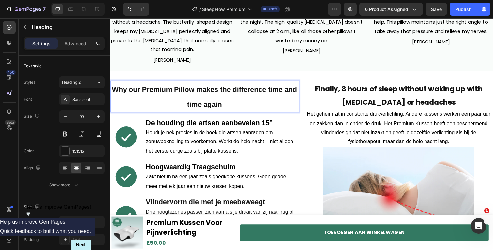
click at [206, 96] on p "Why our Premium Pillow makes the difference time and time again" at bounding box center [207, 98] width 192 height 31
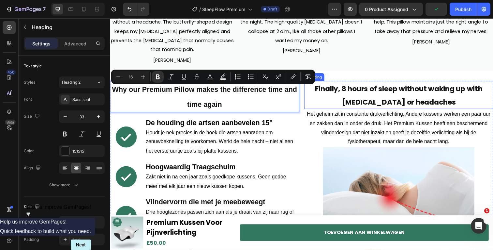
click at [402, 94] on strong "Finally, 8 hours of sleep without waking up with [MEDICAL_DATA] or headaches" at bounding box center [404, 97] width 171 height 24
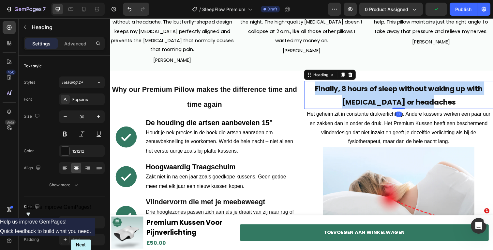
click at [402, 94] on strong "Finally, 8 hours of sleep without waking up with [MEDICAL_DATA] or headaches" at bounding box center [404, 97] width 171 height 24
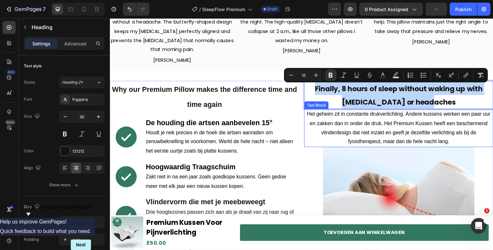
click at [344, 127] on span "Het geheim zit in constante drukverlichting. Andere kussens werken een paar uur…" at bounding box center [405, 130] width 188 height 34
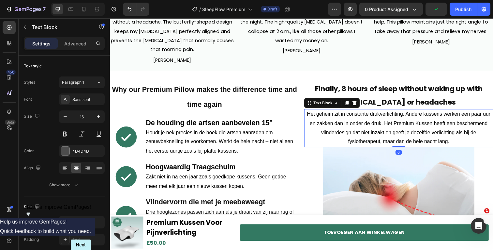
click at [344, 127] on span "Het geheim zit in constante drukverlichting. Andere kussens werken een paar uur…" at bounding box center [405, 130] width 188 height 34
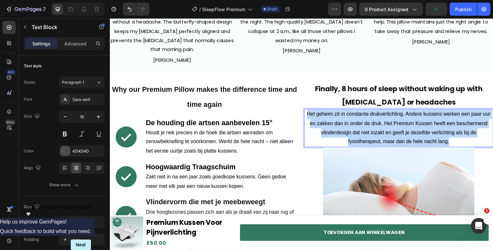
click at [344, 127] on span "Het geheim zit in constante drukverlichting. Andere kussens werken een paar uur…" at bounding box center [405, 130] width 188 height 34
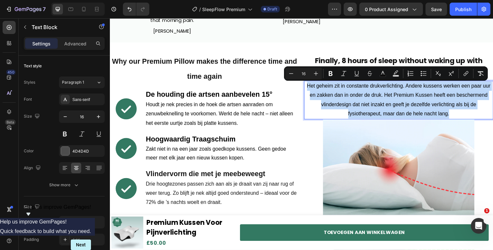
scroll to position [631, 0]
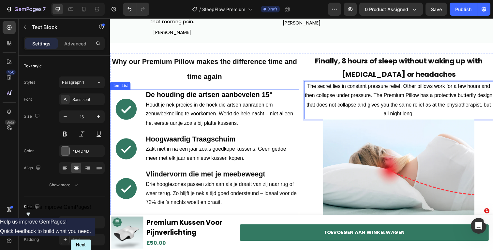
click at [212, 113] on p "Houdt je nek precies in de hoek die artsen aanraden om zenuwbeknelling te voork…" at bounding box center [224, 116] width 156 height 28
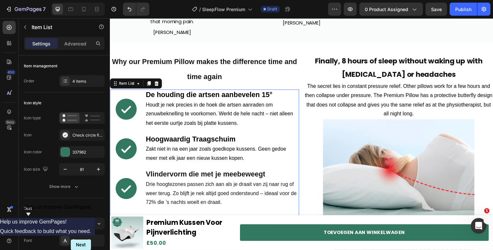
click at [212, 113] on p "Houdt je nek precies in de hoek die artsen aanraden om zenuwbeknelling te voork…" at bounding box center [224, 116] width 156 height 28
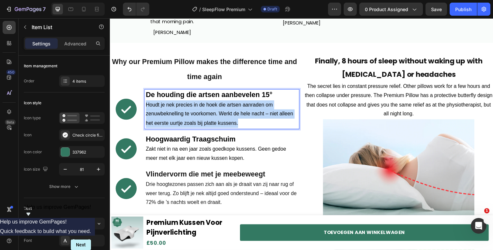
click at [212, 113] on p "Houdt je nek precies in de hoek die artsen aanraden om zenuwbeknelling te voork…" at bounding box center [224, 116] width 156 height 28
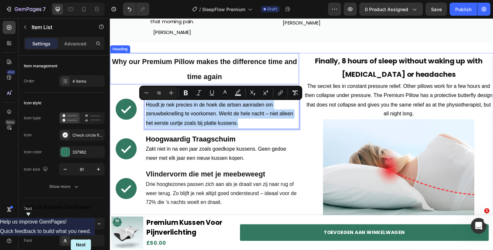
click at [246, 65] on strong "Why our Premium Pillow makes the difference time and time again" at bounding box center [206, 69] width 189 height 23
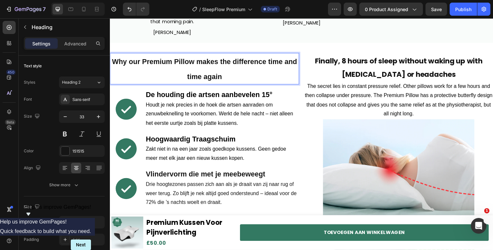
click at [234, 65] on strong "Why our Premium Pillow makes the difference time and time again" at bounding box center [206, 69] width 189 height 23
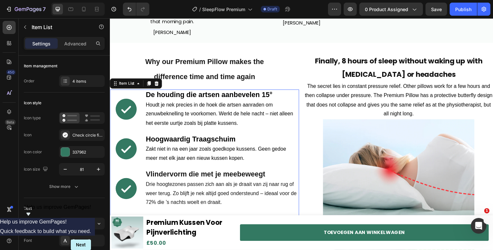
click at [228, 108] on span "Houdt je nek precies in de hoek die artsen aanraden om zenuwbeknelling te voork…" at bounding box center [221, 116] width 150 height 24
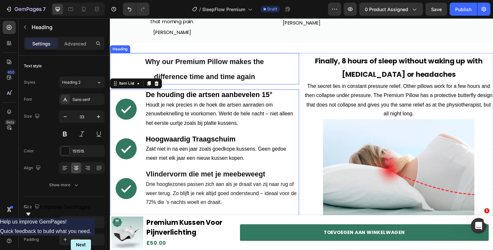
click at [252, 70] on p "⁠⁠⁠⁠⁠⁠⁠ Why our Premium Pillow makes the difference time and time again" at bounding box center [207, 69] width 192 height 31
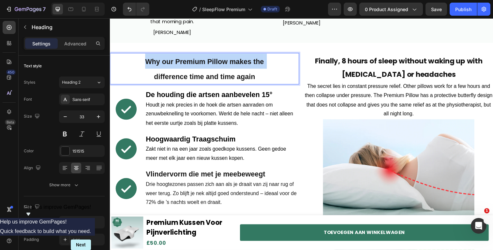
click at [252, 70] on p "Why our Premium Pillow makes the difference time and time again" at bounding box center [207, 69] width 192 height 31
click at [351, 71] on p "⁠⁠⁠⁠⁠⁠⁠ Finally, 8 hours of sleep without waking up with [MEDICAL_DATA] or head…" at bounding box center [405, 67] width 192 height 27
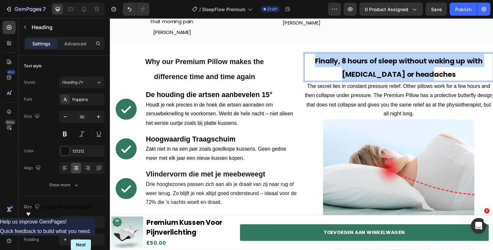
click at [351, 71] on p "Finally, 8 hours of sleep without waking up with [MEDICAL_DATA] or headaches" at bounding box center [405, 67] width 192 height 27
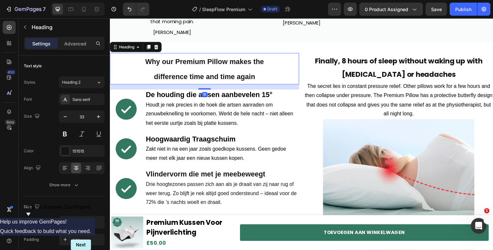
click at [222, 73] on p "⁠⁠⁠⁠⁠⁠⁠ Why our Premium Pillow makes the difference time and time again" at bounding box center [207, 69] width 192 height 31
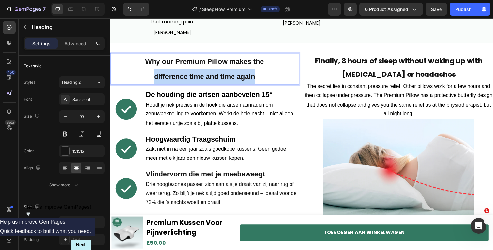
click at [222, 73] on p "Why our Premium Pillow makes the difference time and time again" at bounding box center [207, 69] width 192 height 31
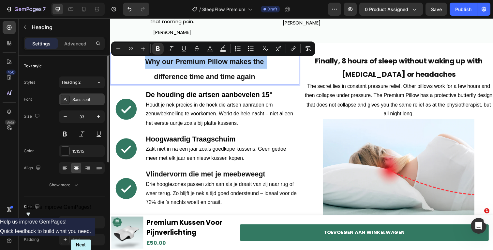
click at [82, 97] on div "Sans-serif" at bounding box center [87, 100] width 31 height 6
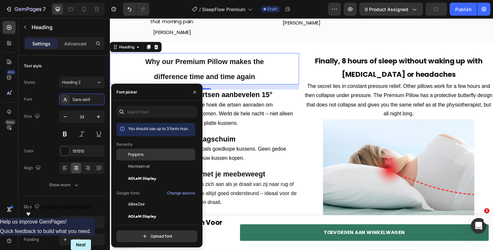
click at [149, 158] on div "Poppins" at bounding box center [155, 154] width 79 height 12
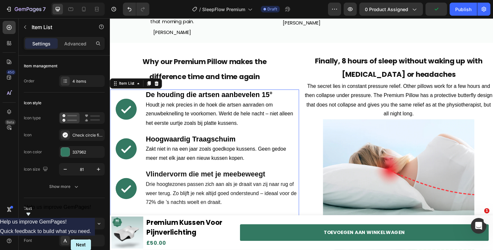
click at [247, 100] on strong "De houding die artsen aanbevelen 15°" at bounding box center [210, 96] width 129 height 8
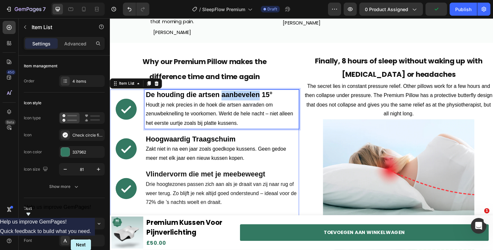
click at [228, 100] on strong "De houding die artsen aanbevelen 15°" at bounding box center [210, 96] width 129 height 8
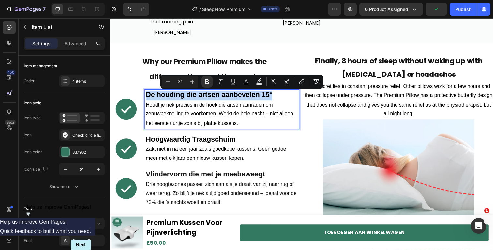
click at [228, 100] on strong "De houding die artsen aanbevelen 15°" at bounding box center [210, 96] width 129 height 8
